Goal: Transaction & Acquisition: Purchase product/service

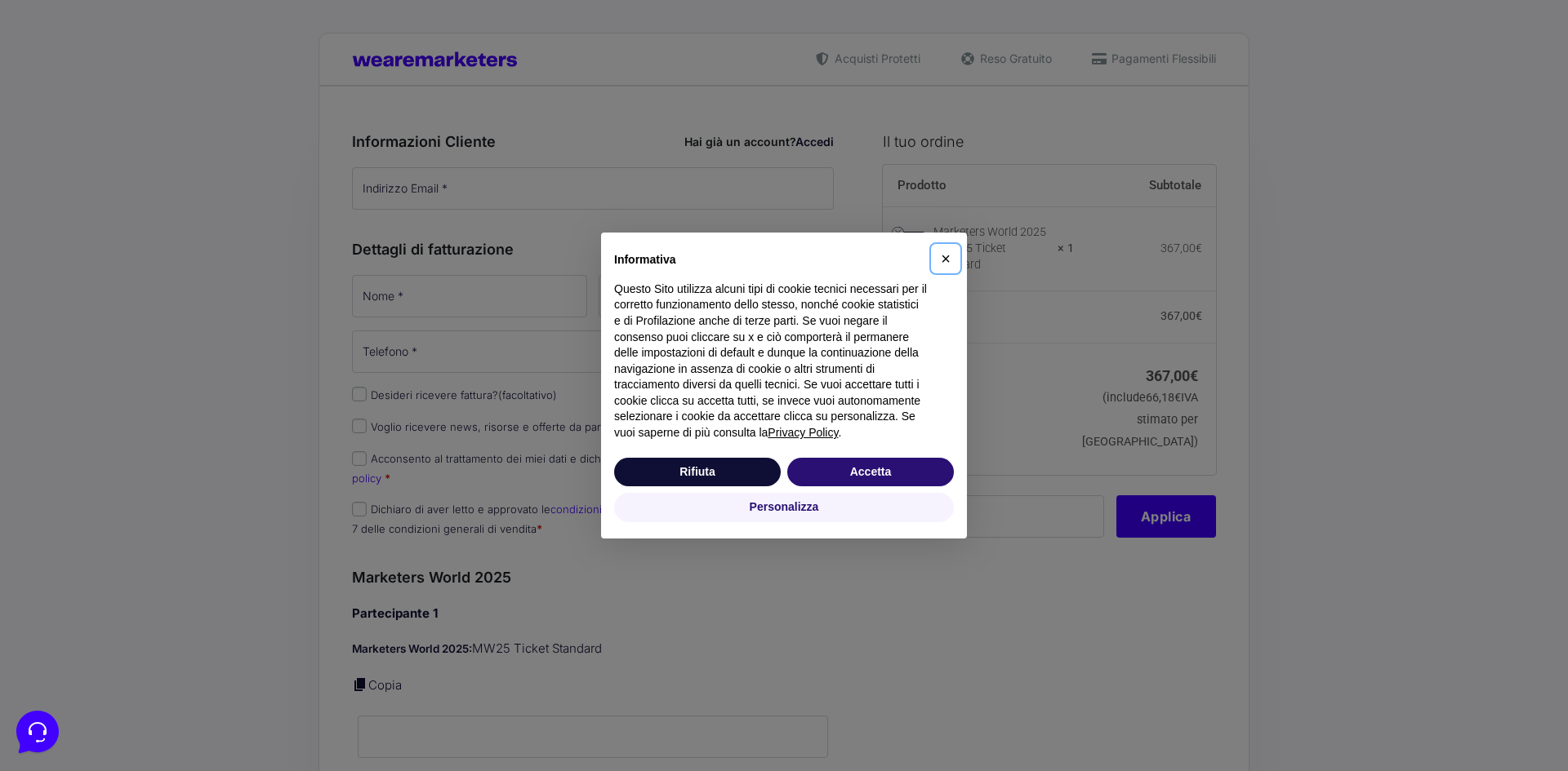
click at [936, 257] on button "×" at bounding box center [946, 259] width 27 height 27
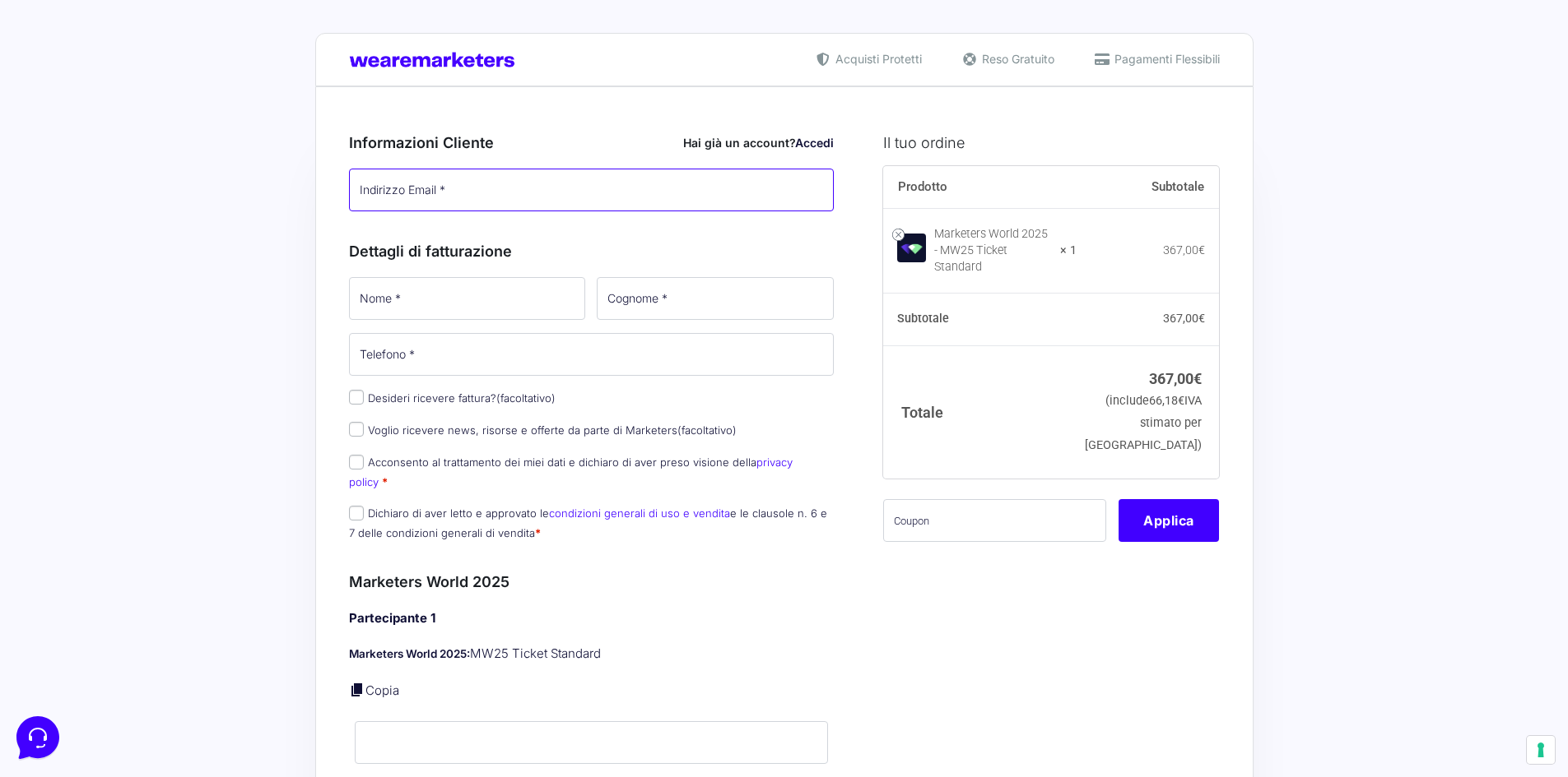
drag, startPoint x: 434, startPoint y: 172, endPoint x: 455, endPoint y: 247, distance: 77.9
click at [437, 179] on input "Indirizzo Email *" at bounding box center [592, 189] width 485 height 43
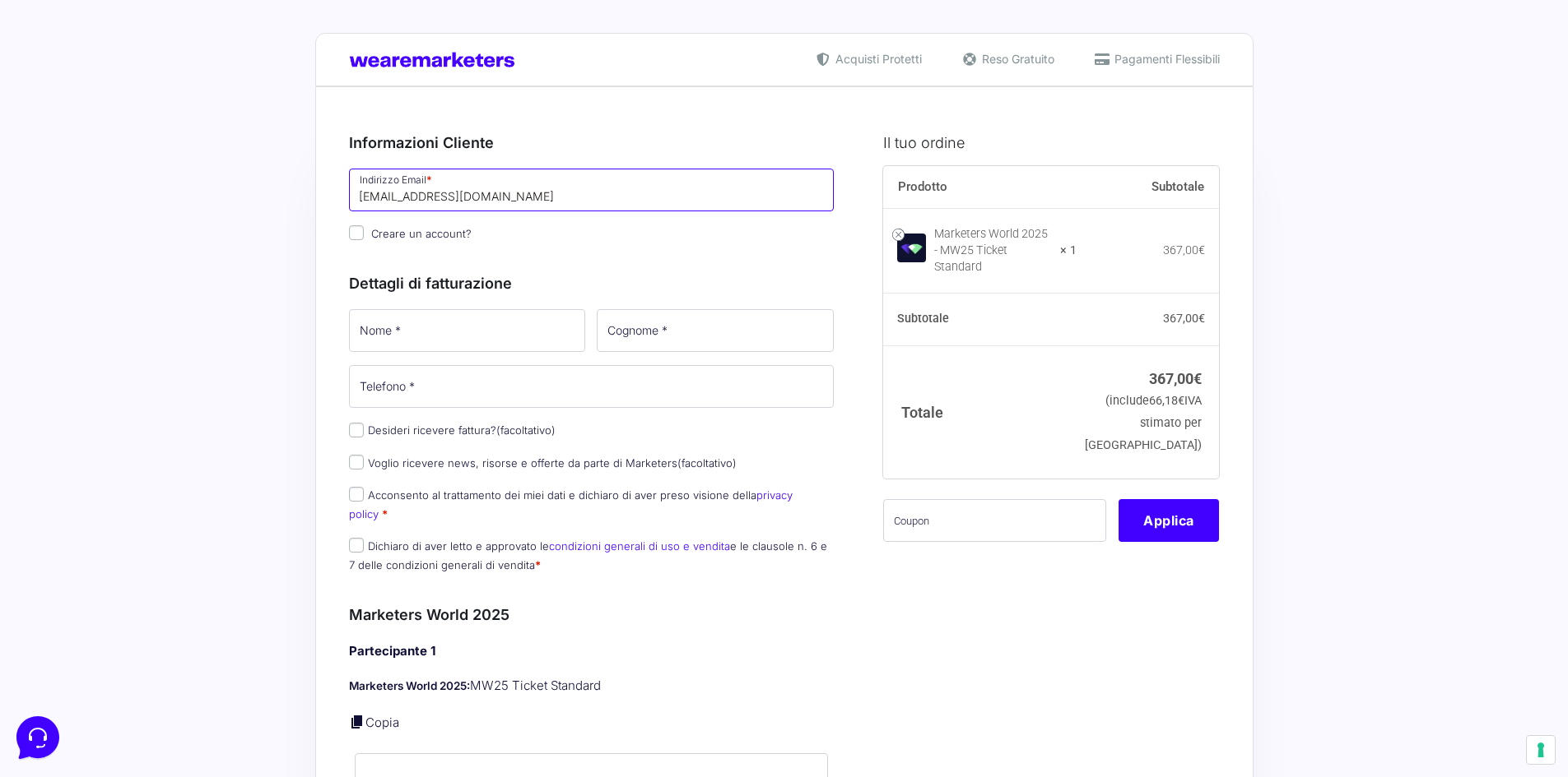
type input "[EMAIL_ADDRESS][DOMAIN_NAME]"
click at [432, 343] on input "Nome *" at bounding box center [468, 330] width 237 height 43
type input "[PERSON_NAME]"
click at [962, 515] on input "text" at bounding box center [994, 521] width 223 height 43
paste input "MONETIZZANDO15"
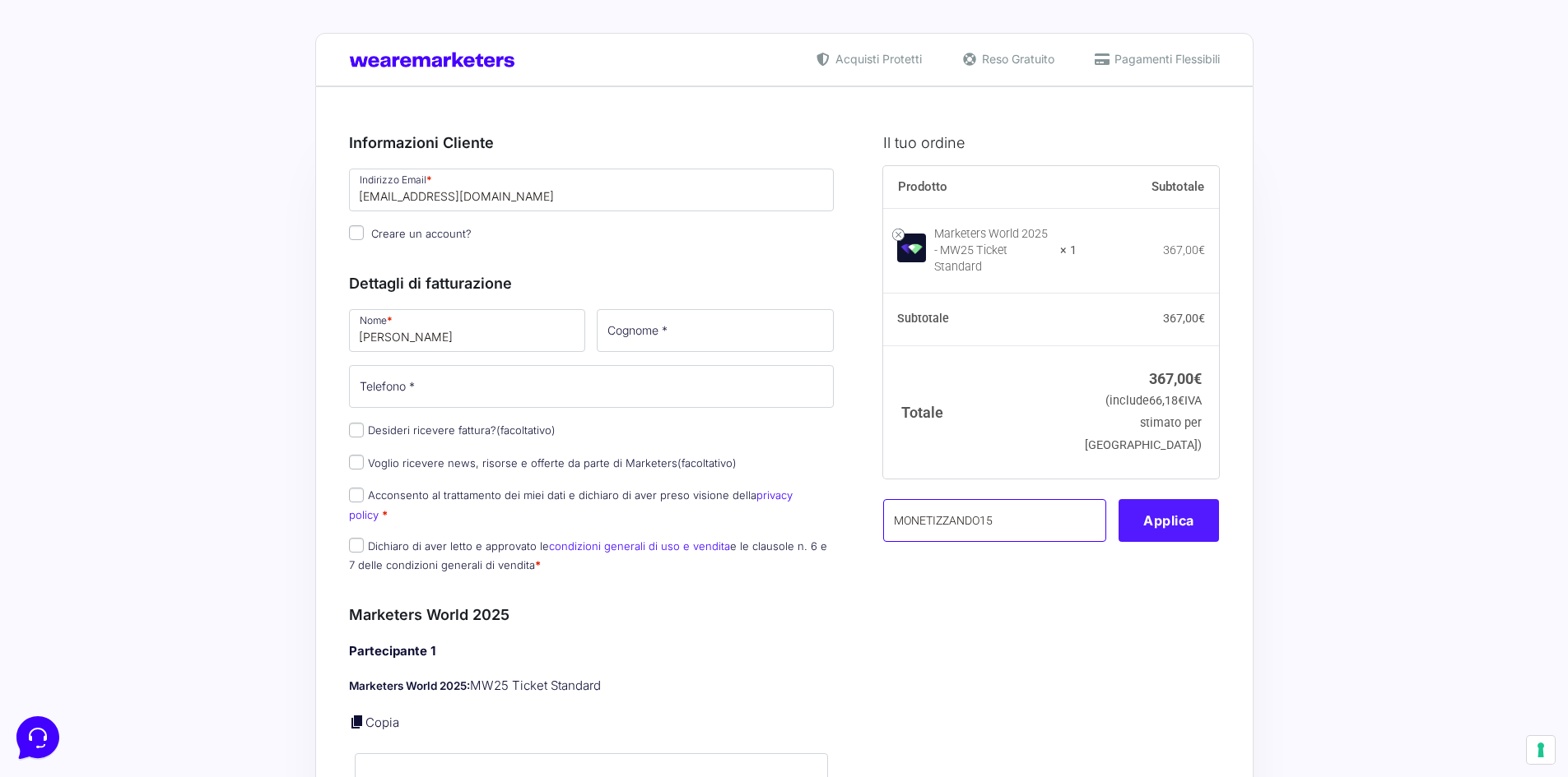
type input "MONETIZZANDO15"
click at [1131, 500] on button "Applica" at bounding box center [1168, 521] width 101 height 43
